Goal: Transaction & Acquisition: Purchase product/service

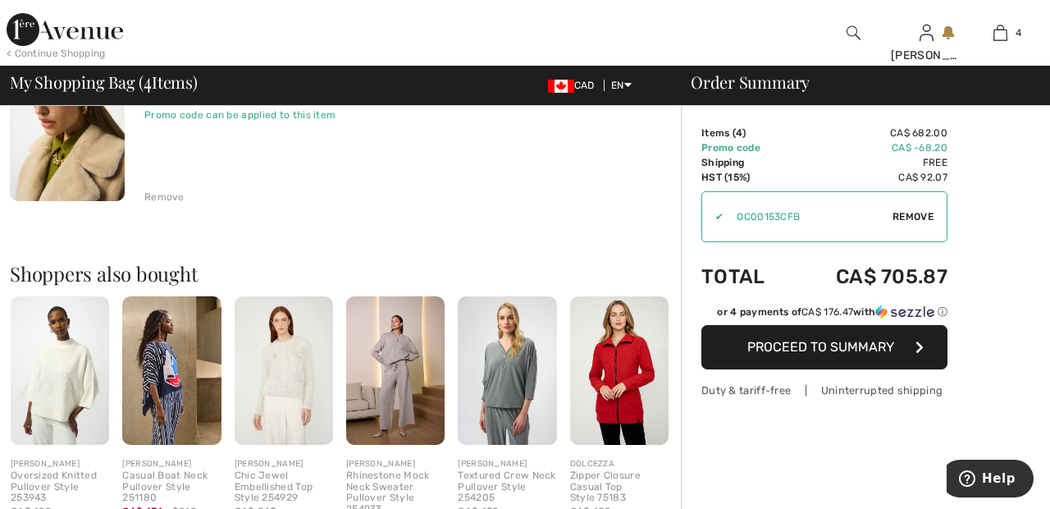
scroll to position [797, 0]
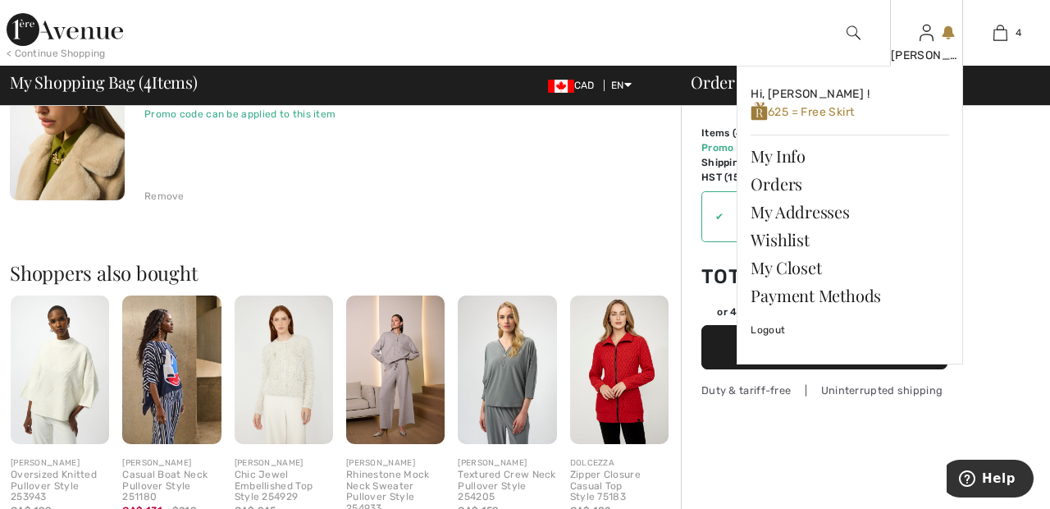
click at [921, 42] on img at bounding box center [927, 33] width 14 height 20
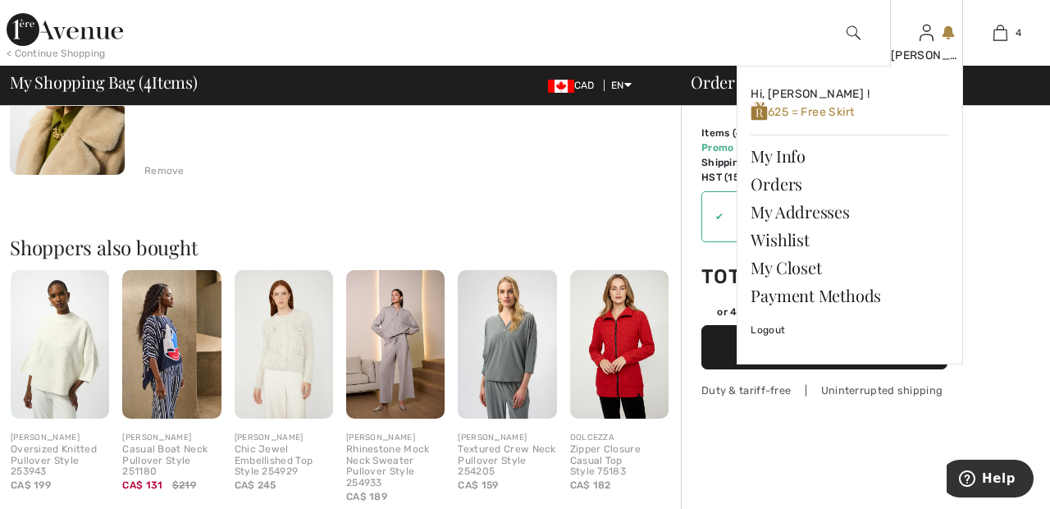
scroll to position [876, 0]
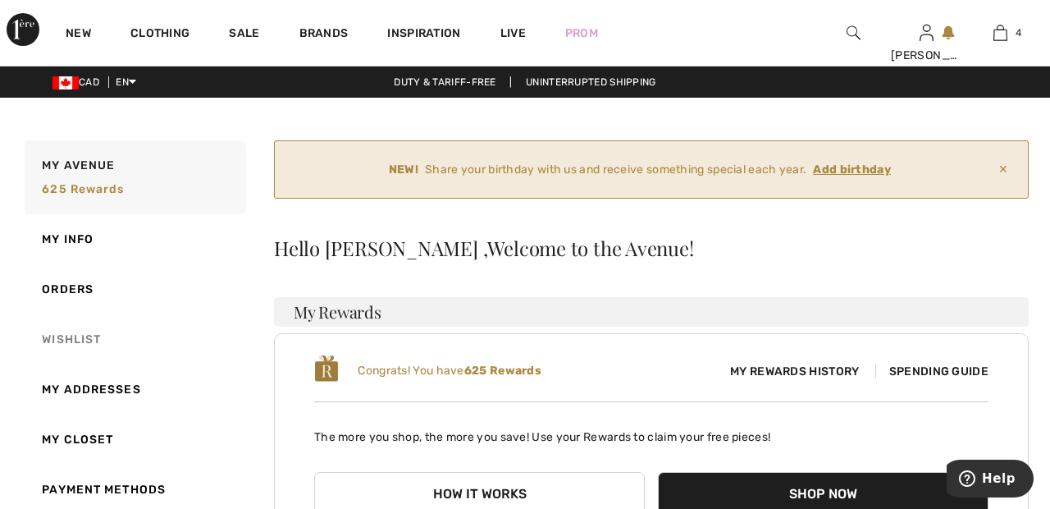
click at [80, 339] on link "Wishlist" at bounding box center [133, 339] width 225 height 50
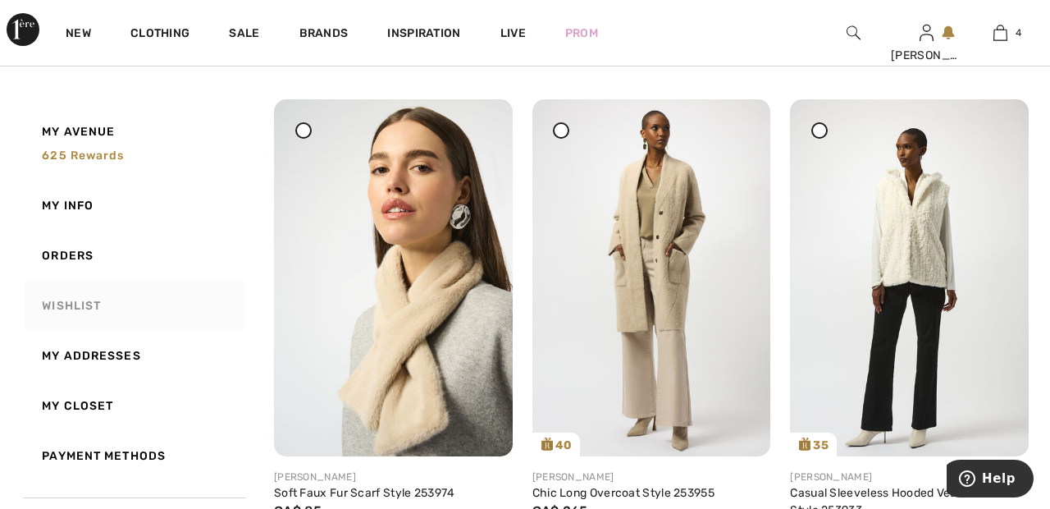
scroll to position [290, 0]
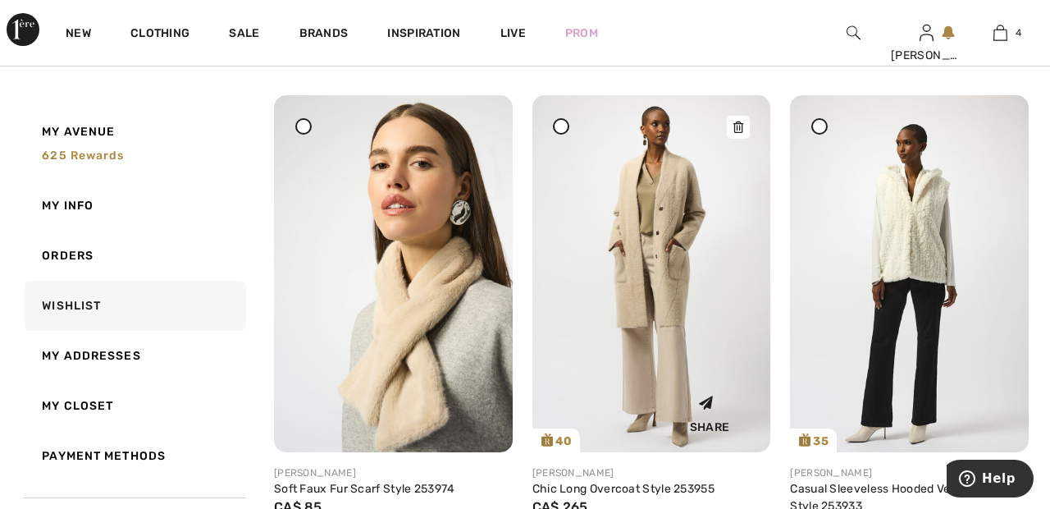
click at [664, 252] on img at bounding box center [651, 273] width 239 height 357
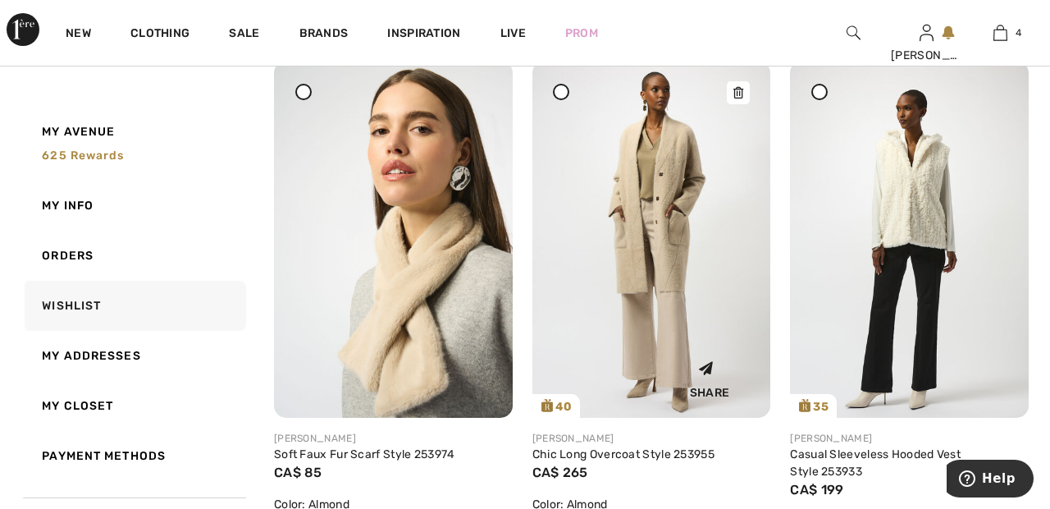
scroll to position [369, 0]
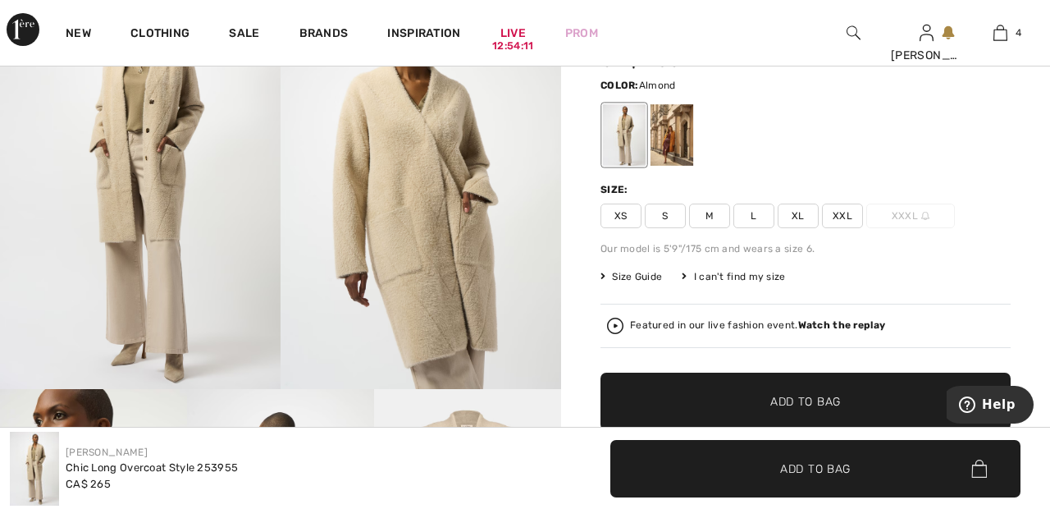
click at [851, 211] on span "XXL" at bounding box center [842, 215] width 41 height 25
click at [833, 402] on span "Add to Bag" at bounding box center [805, 401] width 71 height 17
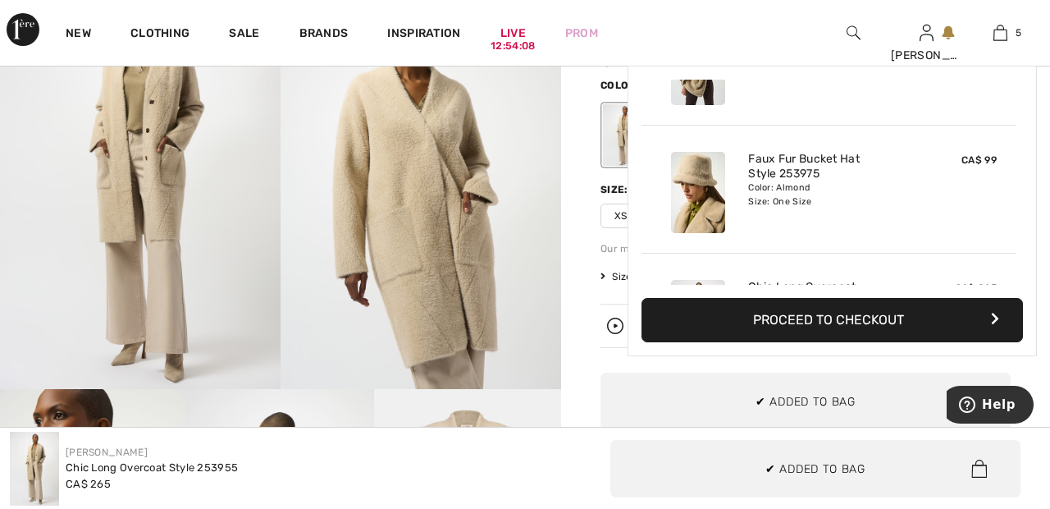
scroll to position [435, 0]
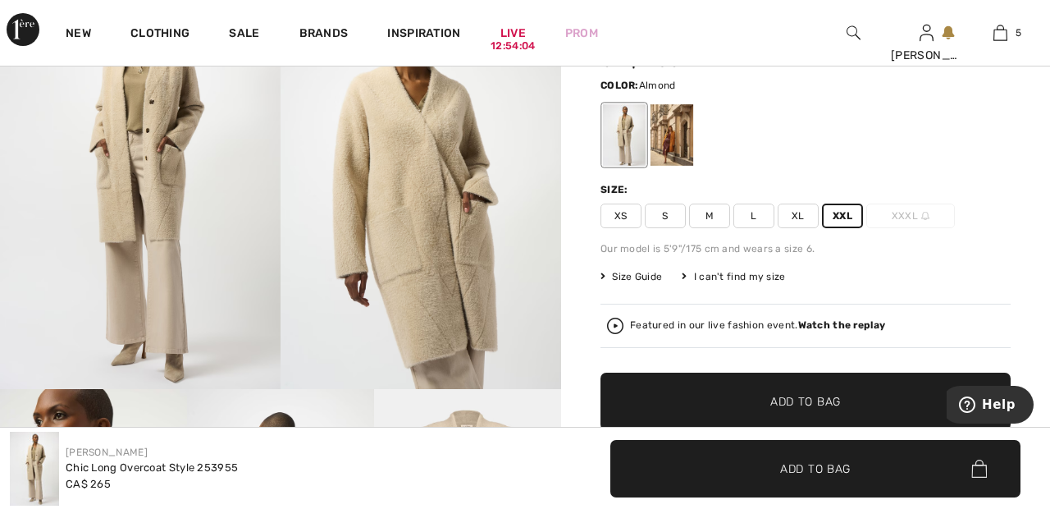
click at [856, 322] on strong "Watch the replay" at bounding box center [842, 324] width 88 height 11
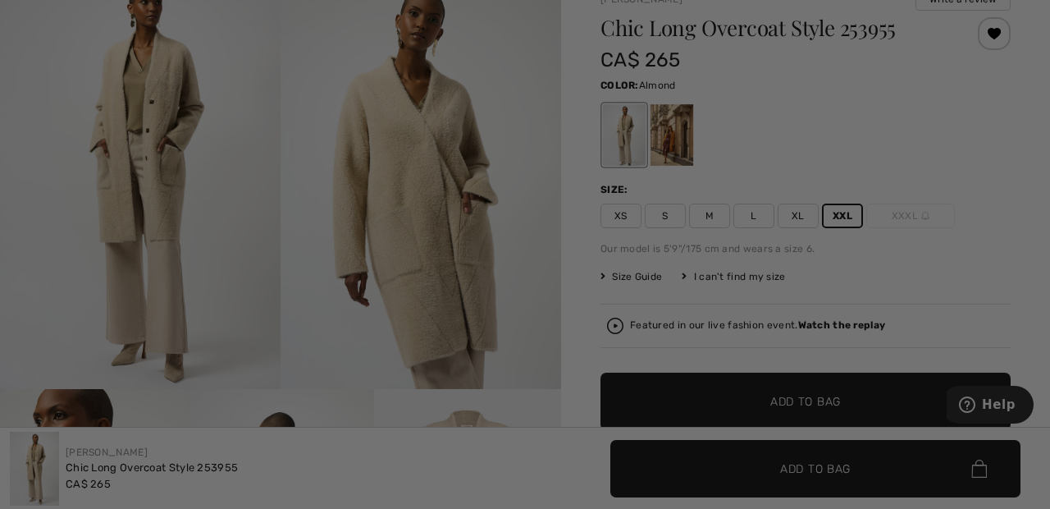
scroll to position [0, 0]
checkbox input "true"
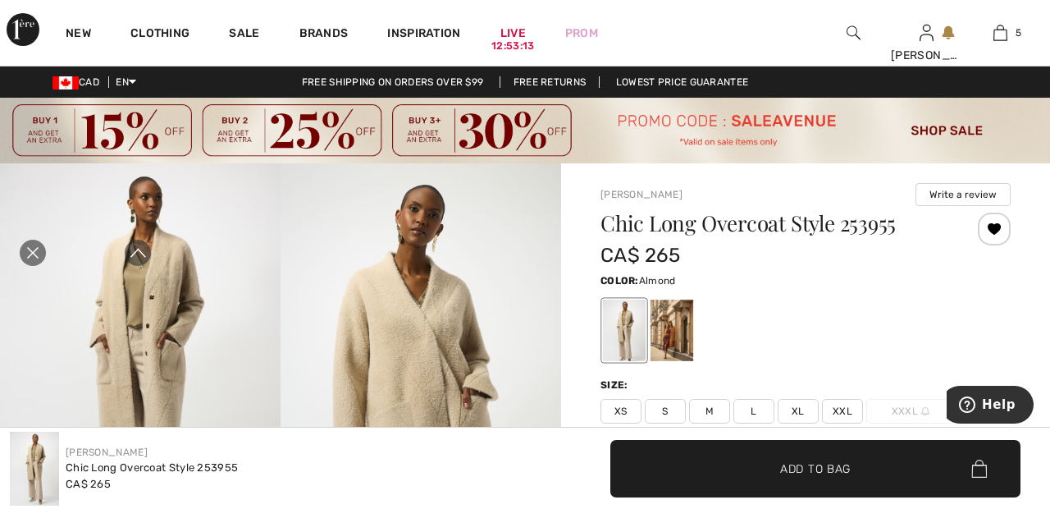
click at [46, 249] on div "Close live curation" at bounding box center [32, 252] width 39 height 39
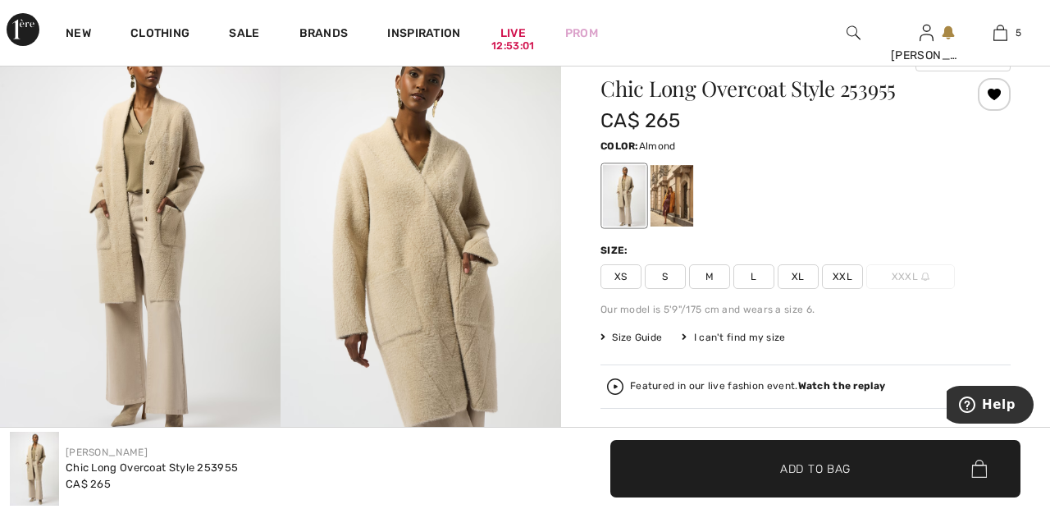
scroll to position [136, 0]
click at [675, 199] on div at bounding box center [671, 194] width 43 height 62
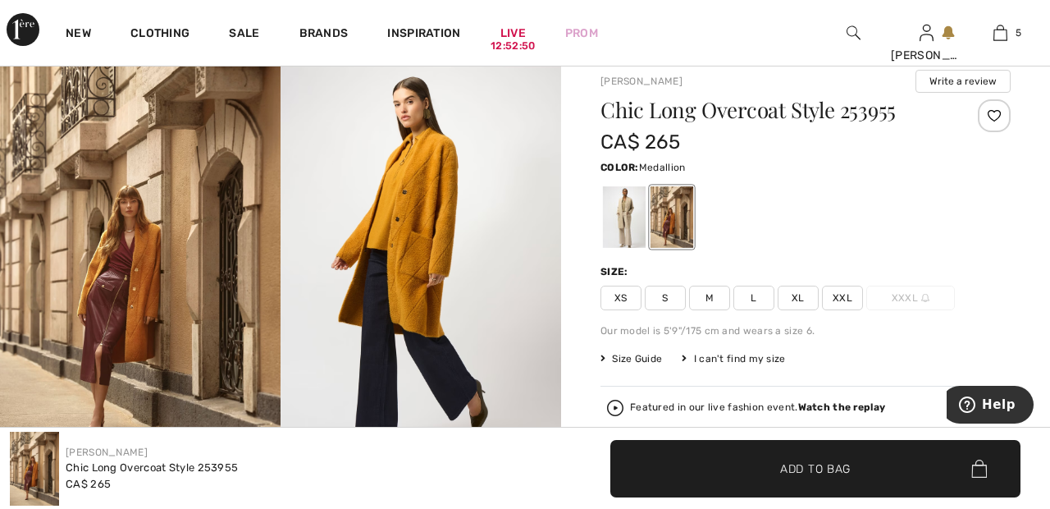
scroll to position [112, 0]
click at [622, 211] on div at bounding box center [624, 218] width 43 height 62
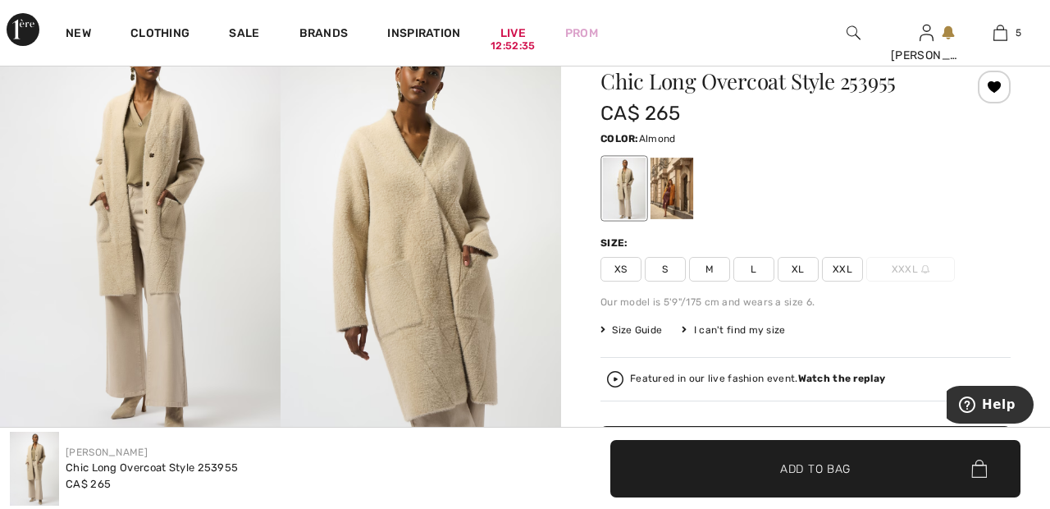
scroll to position [0, 0]
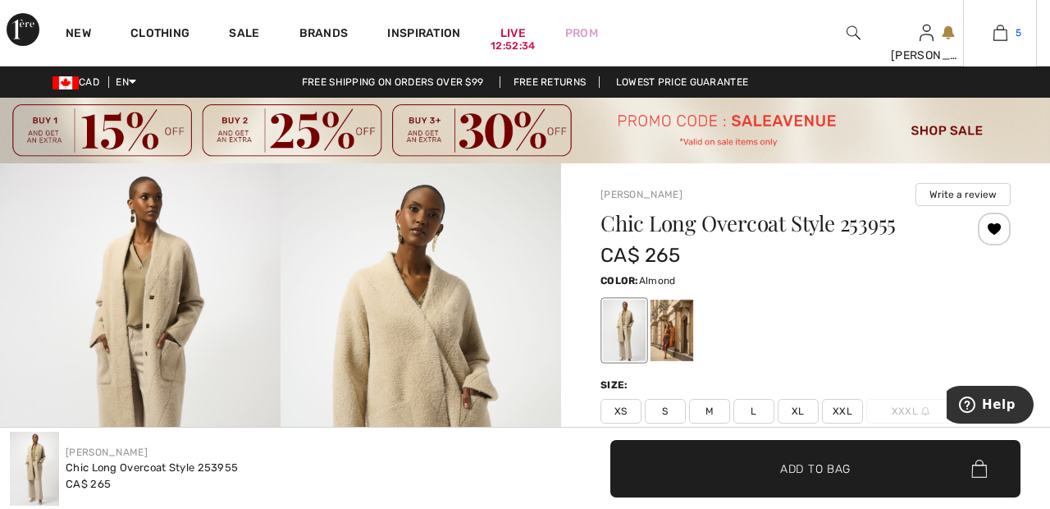
click at [1010, 37] on link "5" at bounding box center [1000, 33] width 72 height 20
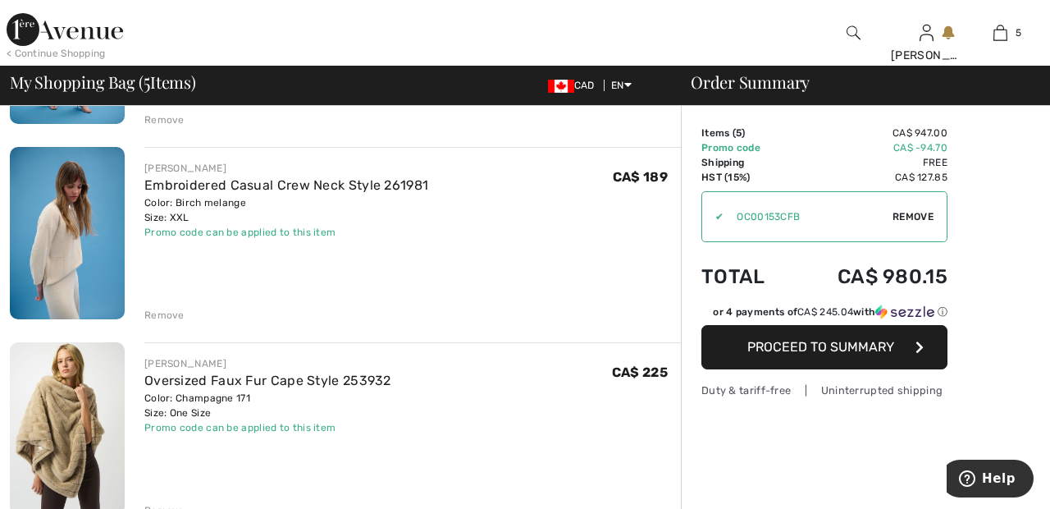
scroll to position [287, 0]
